Goal: Check status

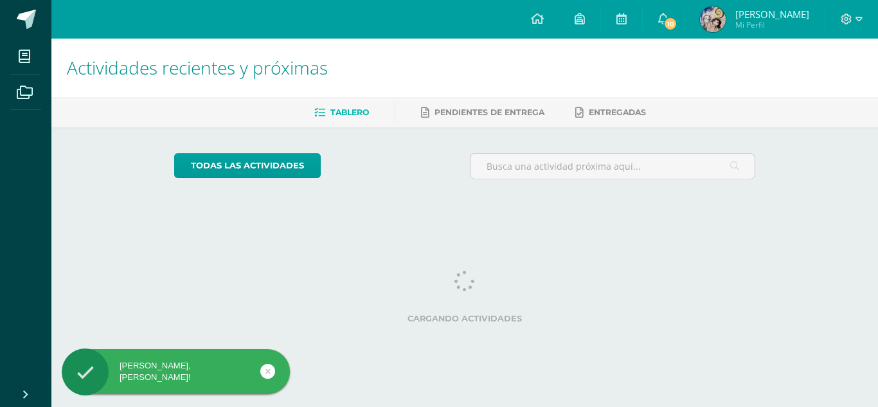
click at [702, 26] on img at bounding box center [713, 19] width 26 height 26
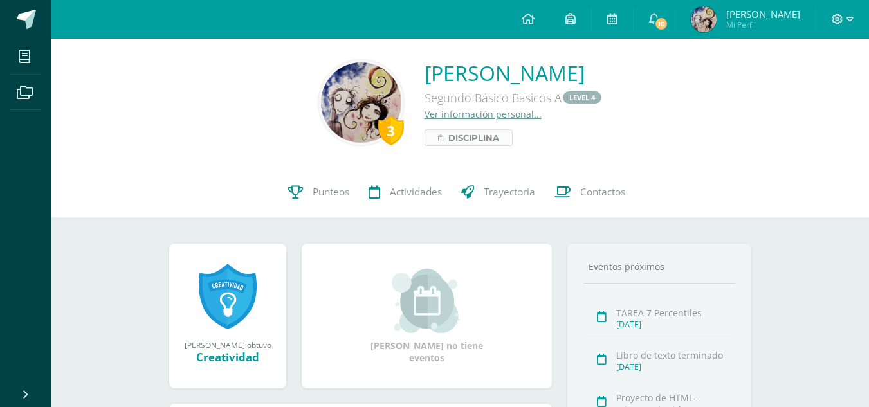
click at [448, 140] on span "Disciplina" at bounding box center [473, 137] width 51 height 15
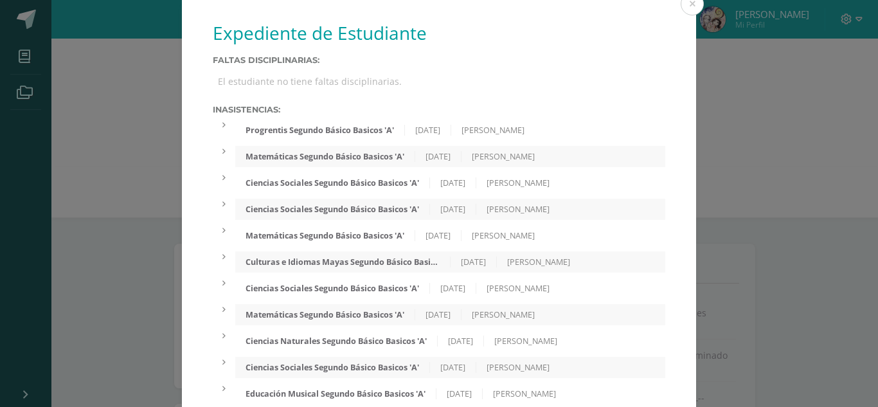
drag, startPoint x: 378, startPoint y: 105, endPoint x: 393, endPoint y: 136, distance: 33.9
click at [393, 135] on div "Inasistencias: Progrentis Segundo Básico Basicos 'A' 05/09/2025 Vanessa Matemát…" at bounding box center [439, 347] width 453 height 484
click at [392, 137] on div "Progrentis Segundo Básico Basicos 'A' 05/09/2025 Vanessa" at bounding box center [450, 130] width 430 height 21
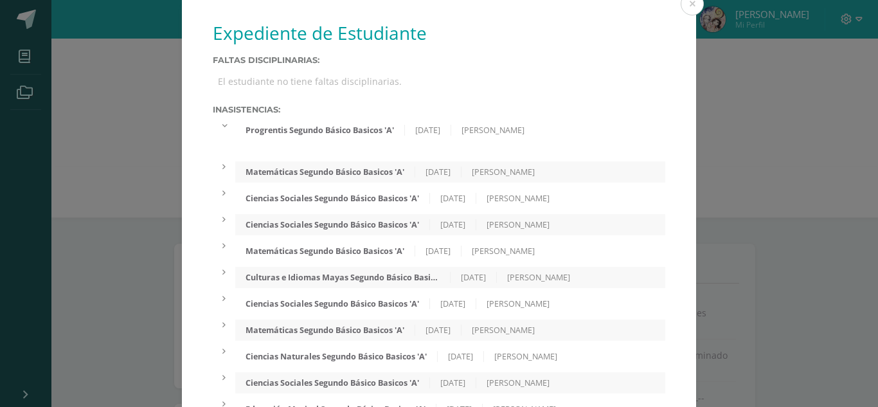
click at [418, 58] on label "Faltas Disciplinarias:" at bounding box center [439, 60] width 453 height 10
click at [687, 12] on button at bounding box center [692, 3] width 23 height 23
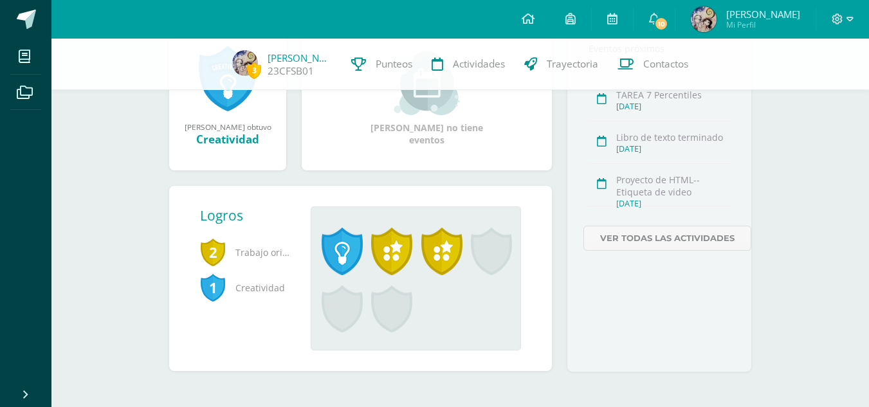
scroll to position [219, 0]
